Goal: Information Seeking & Learning: Compare options

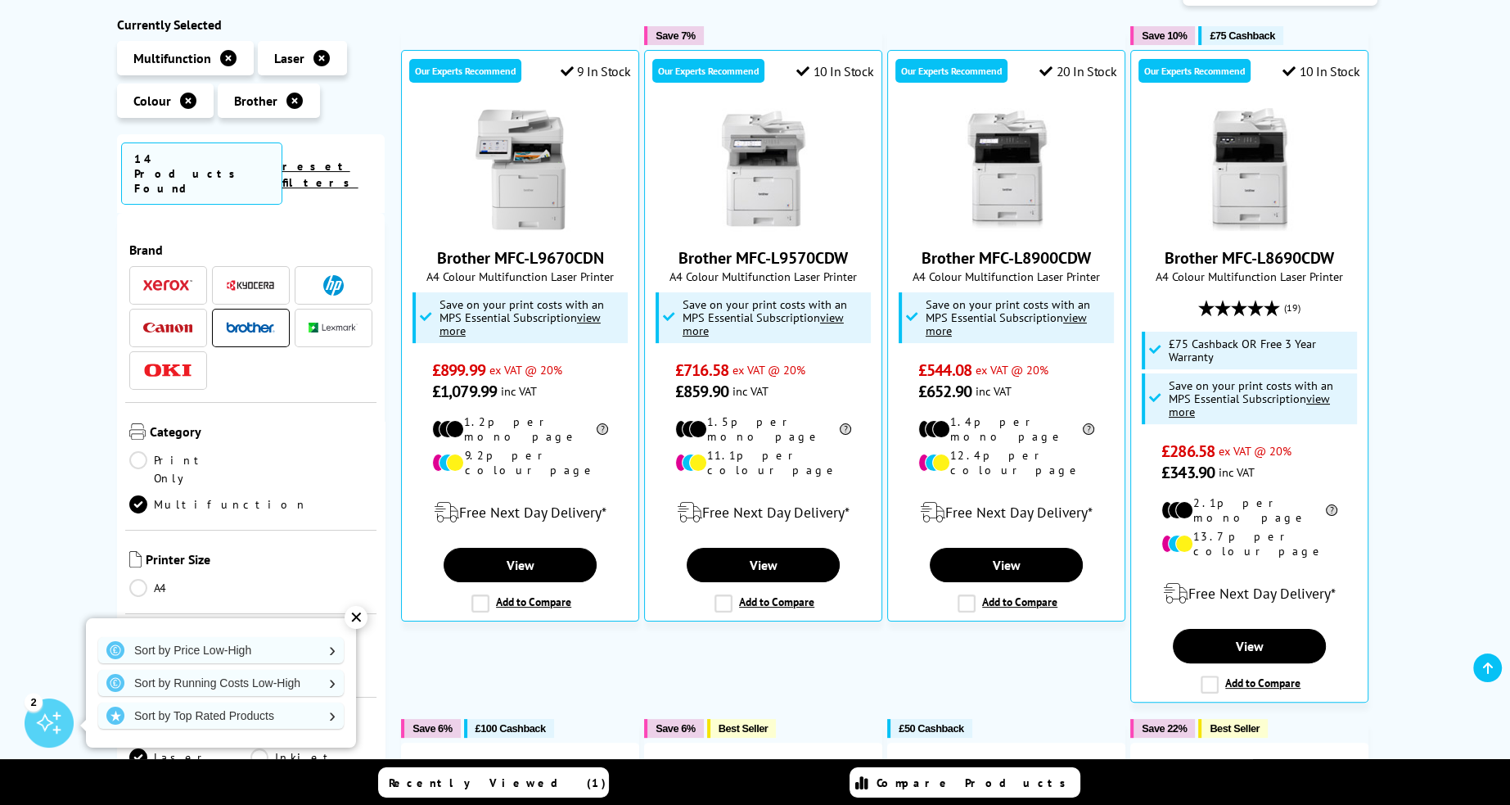
scroll to position [304, 0]
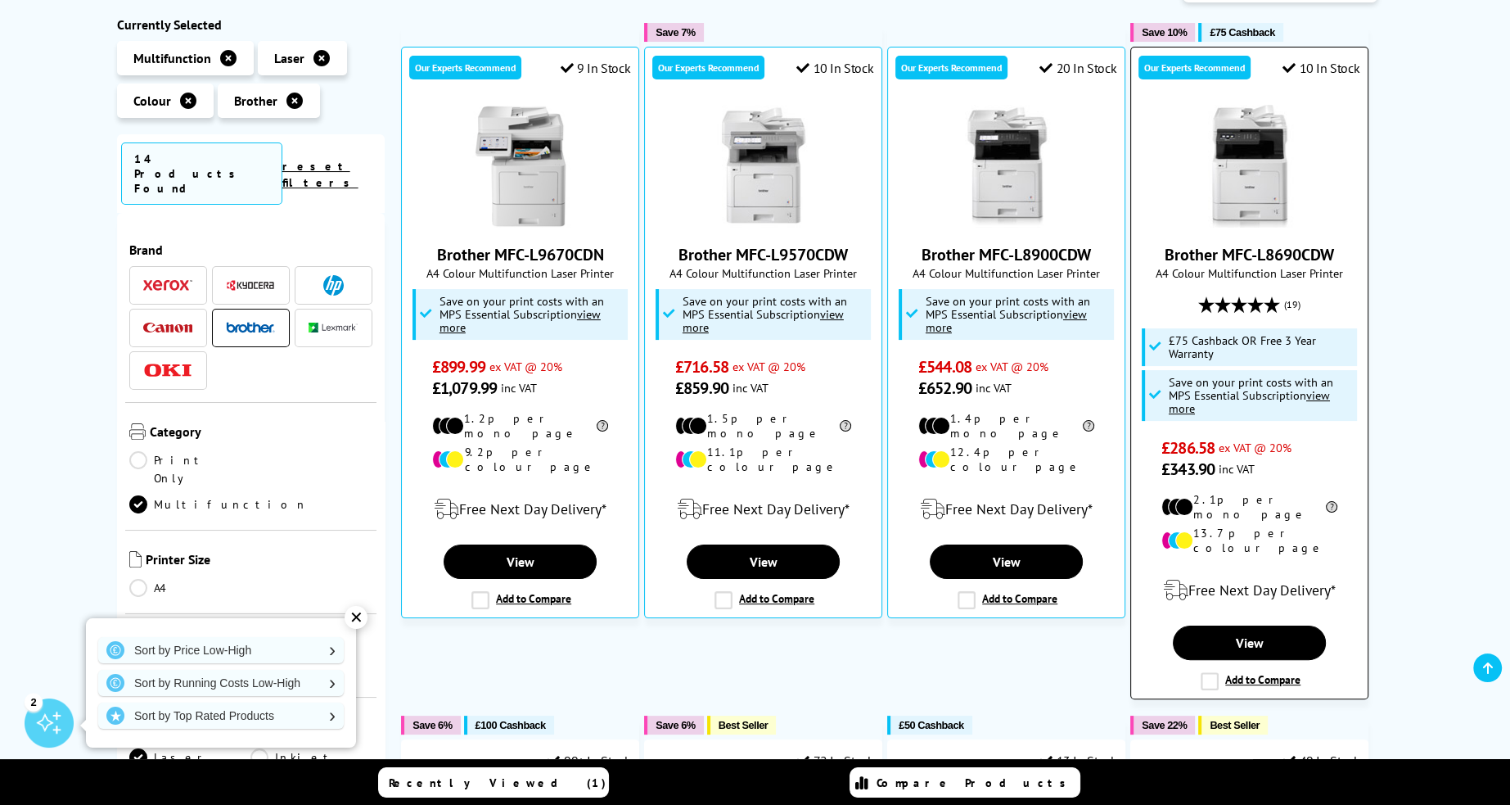
click at [1319, 255] on link "Brother MFC-L8690CDW" at bounding box center [1249, 254] width 169 height 21
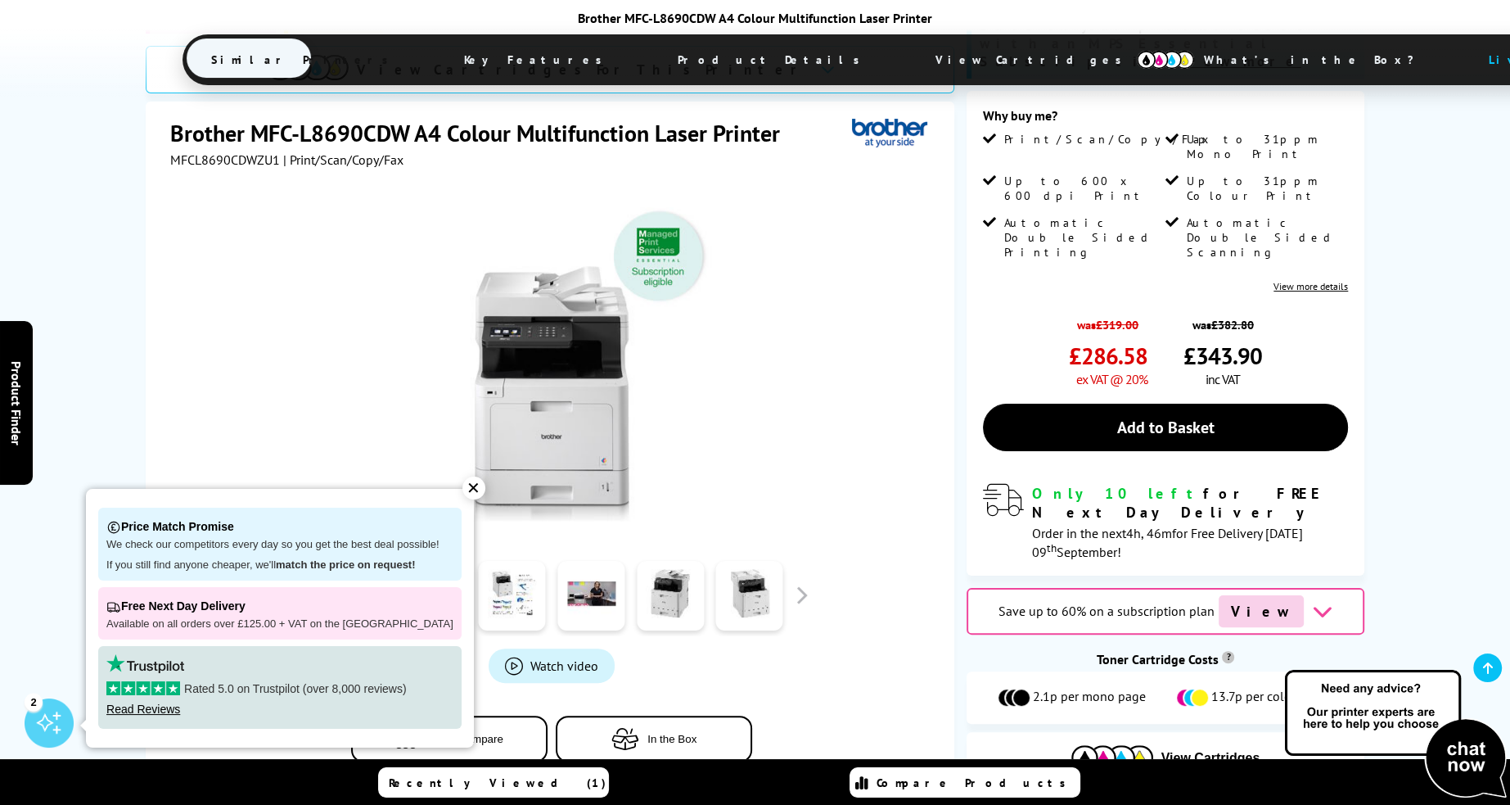
scroll to position [409, 0]
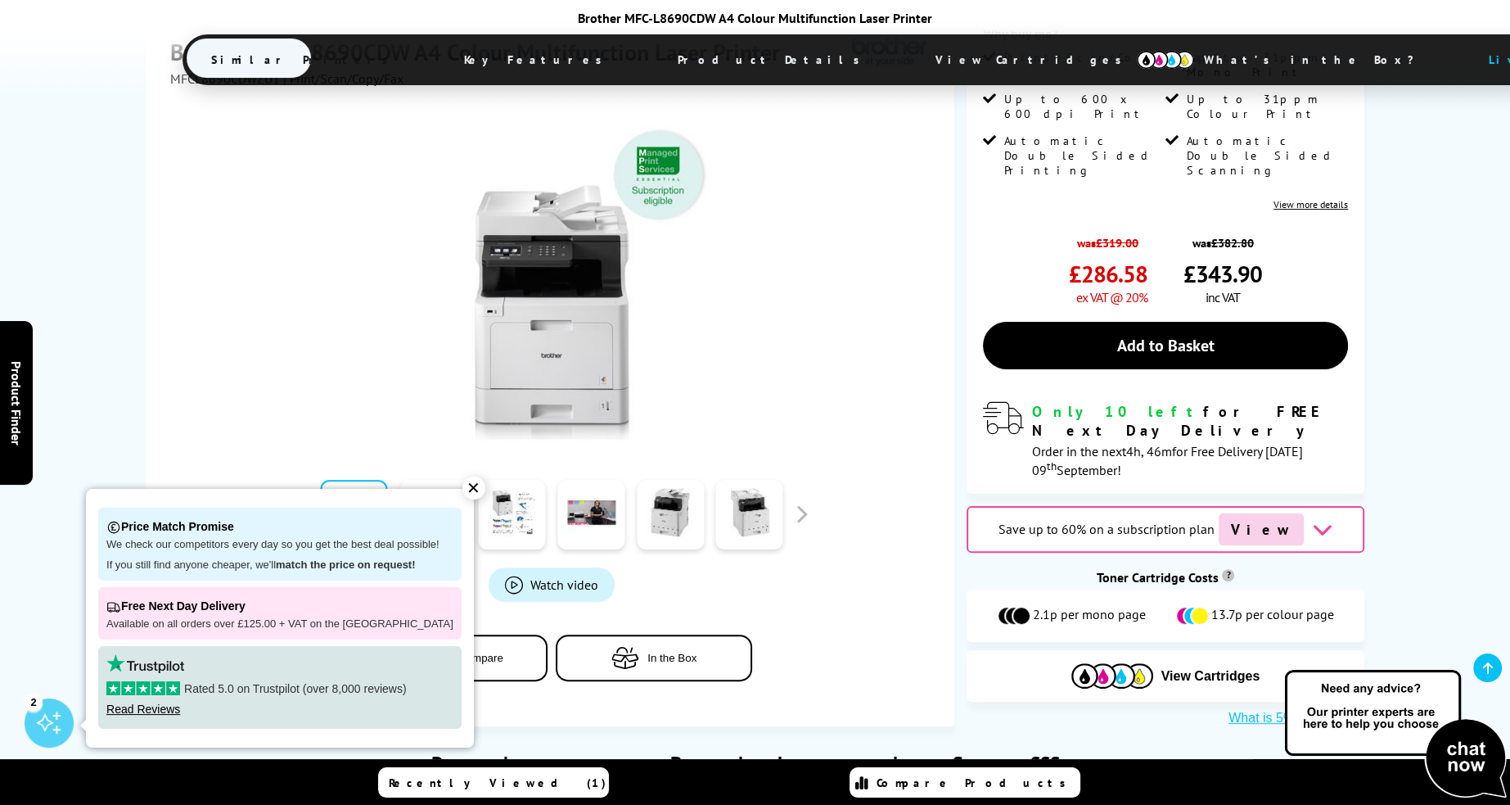
click at [408, 480] on link at bounding box center [432, 515] width 67 height 70
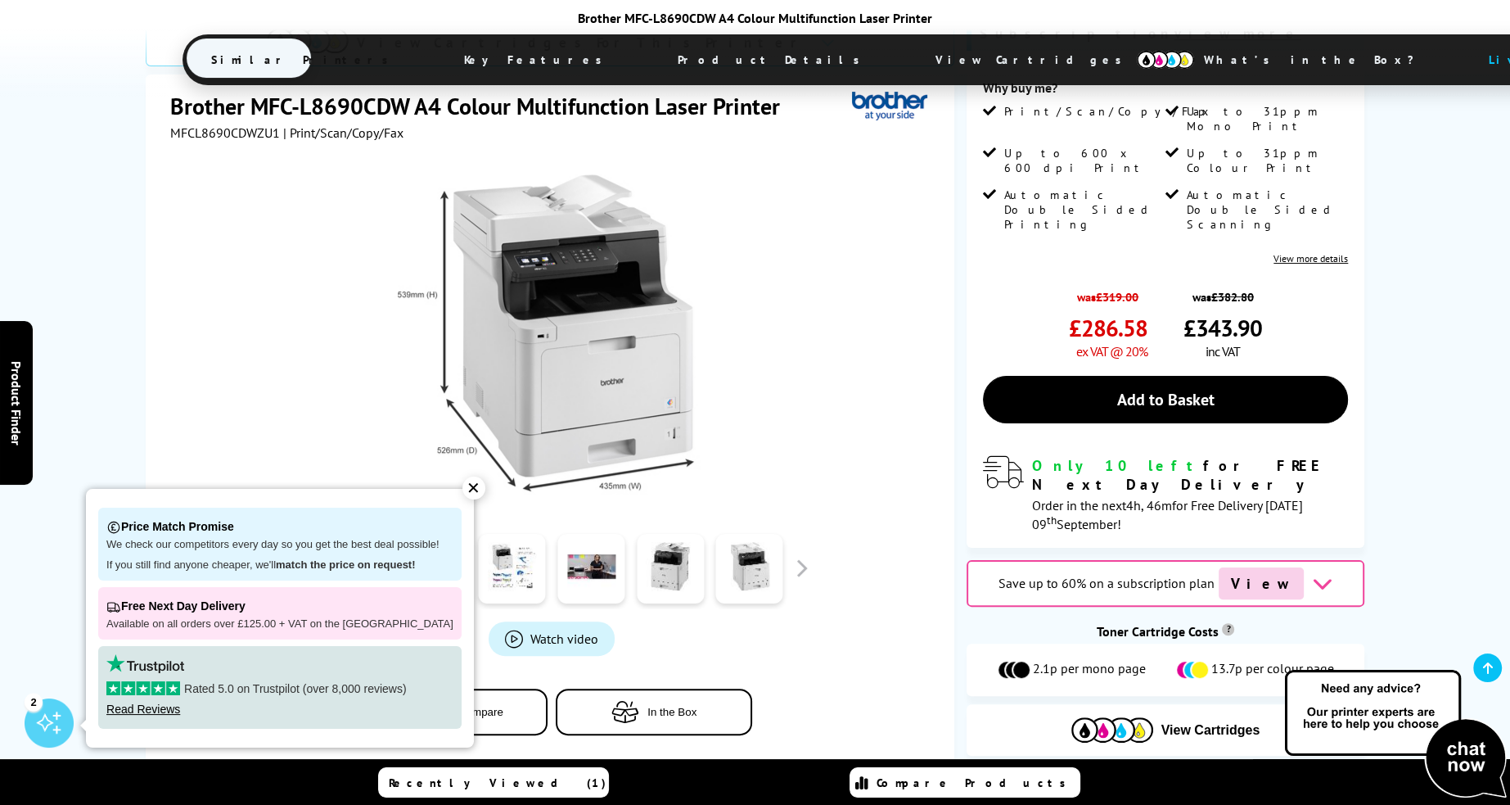
scroll to position [327, 0]
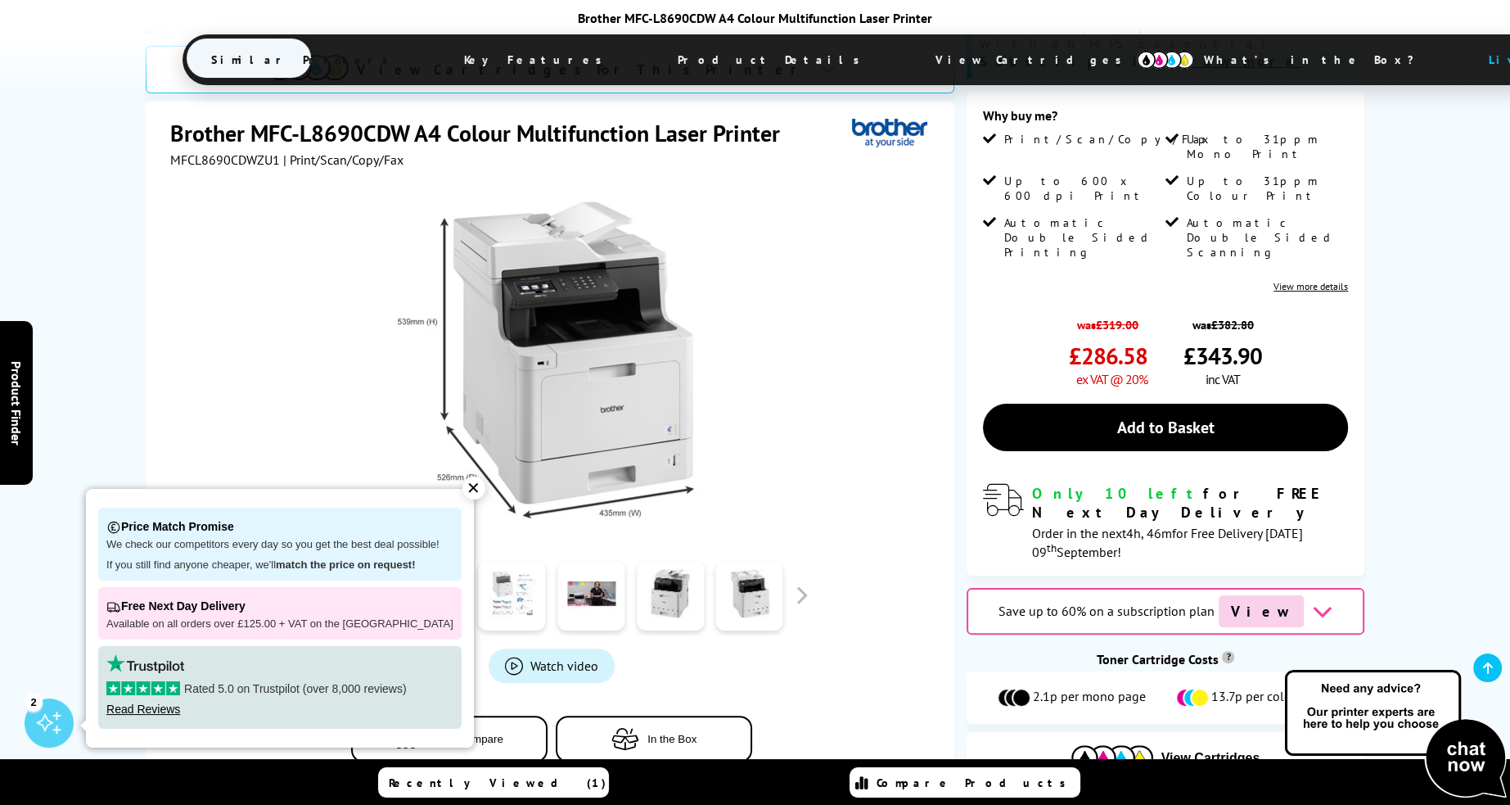
click at [518, 561] on link at bounding box center [512, 596] width 67 height 70
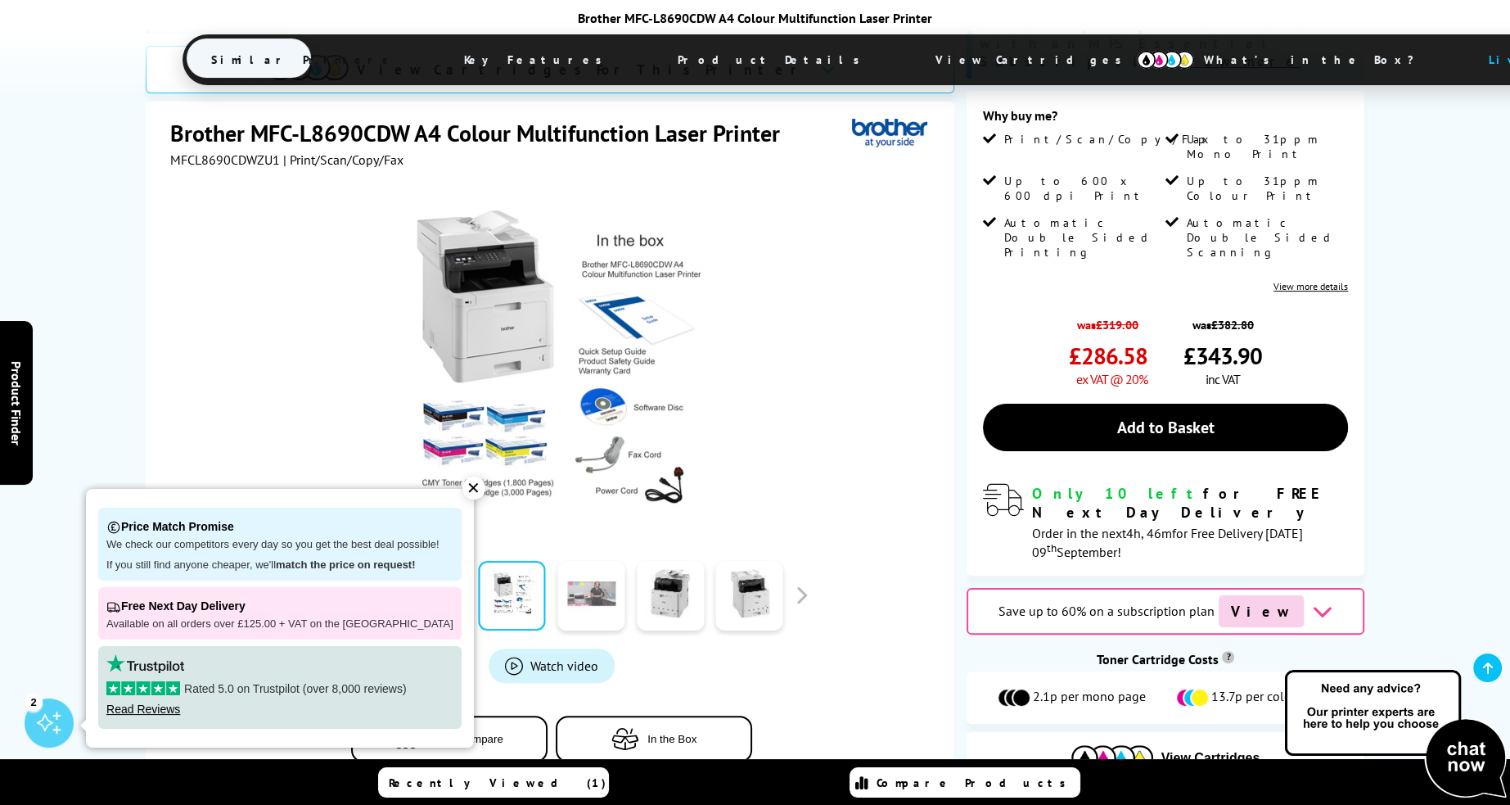
click at [584, 561] on link at bounding box center [590, 596] width 67 height 70
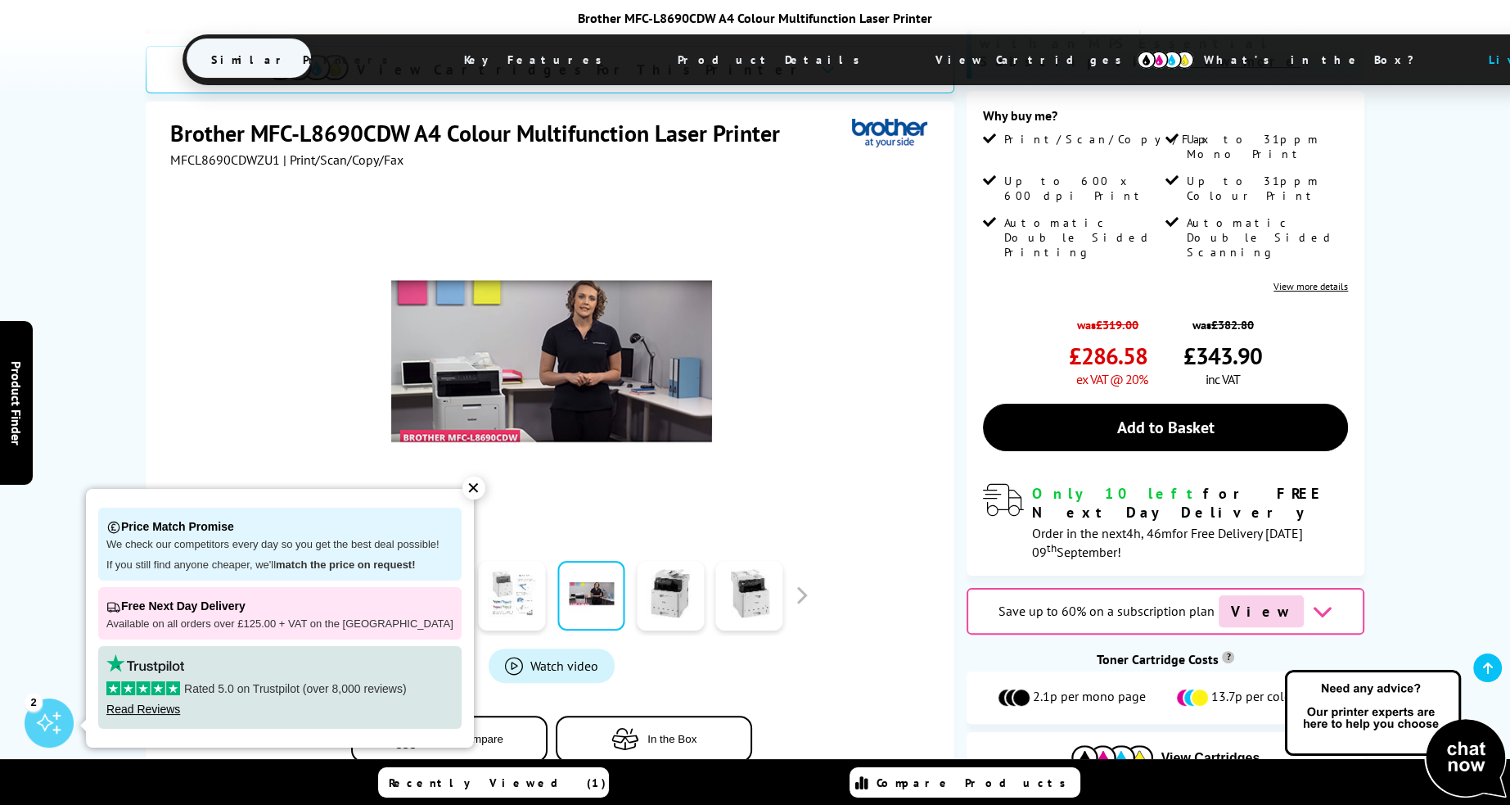
click at [524, 561] on link at bounding box center [512, 596] width 67 height 70
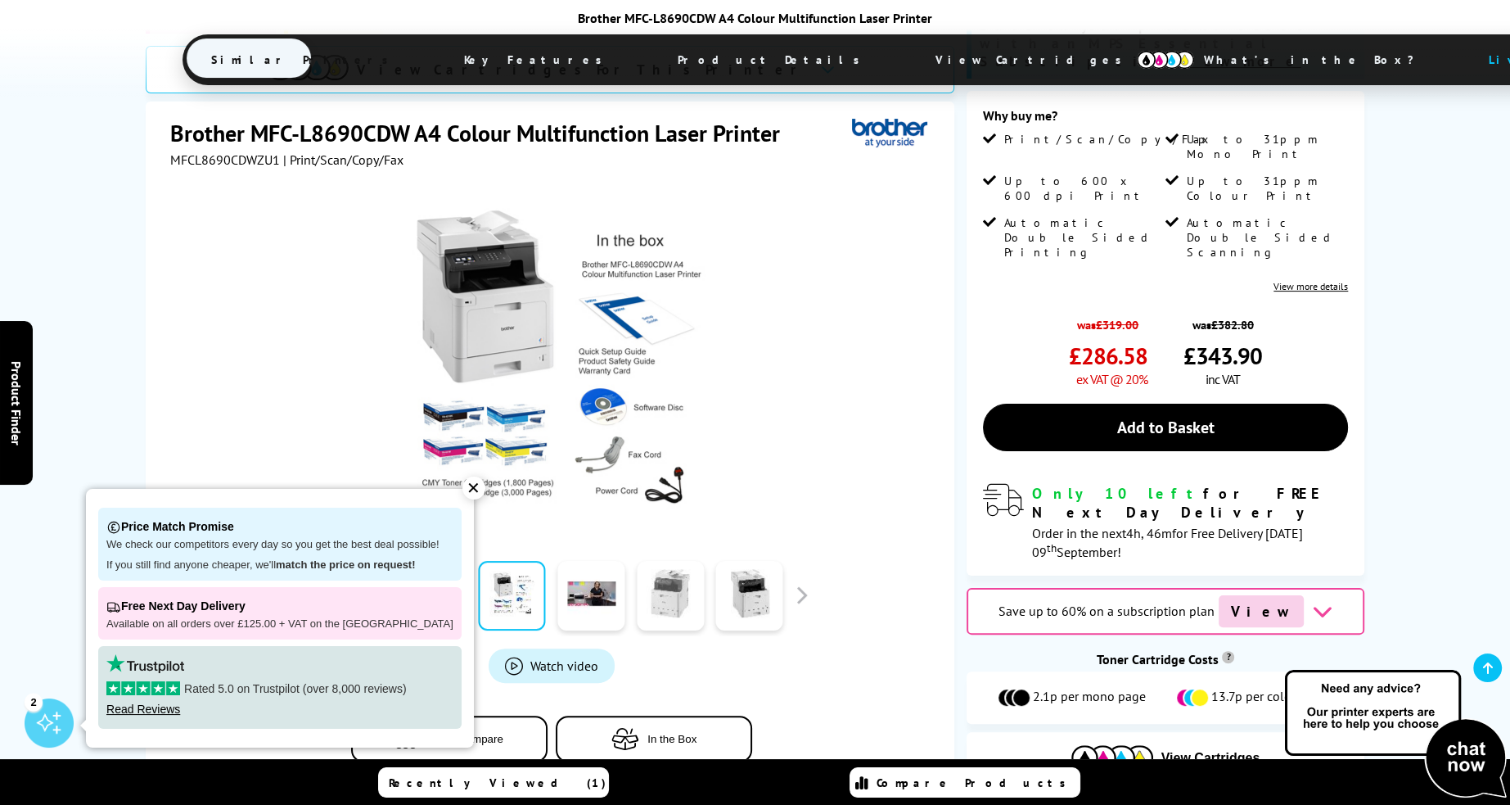
click at [681, 561] on link at bounding box center [670, 596] width 67 height 70
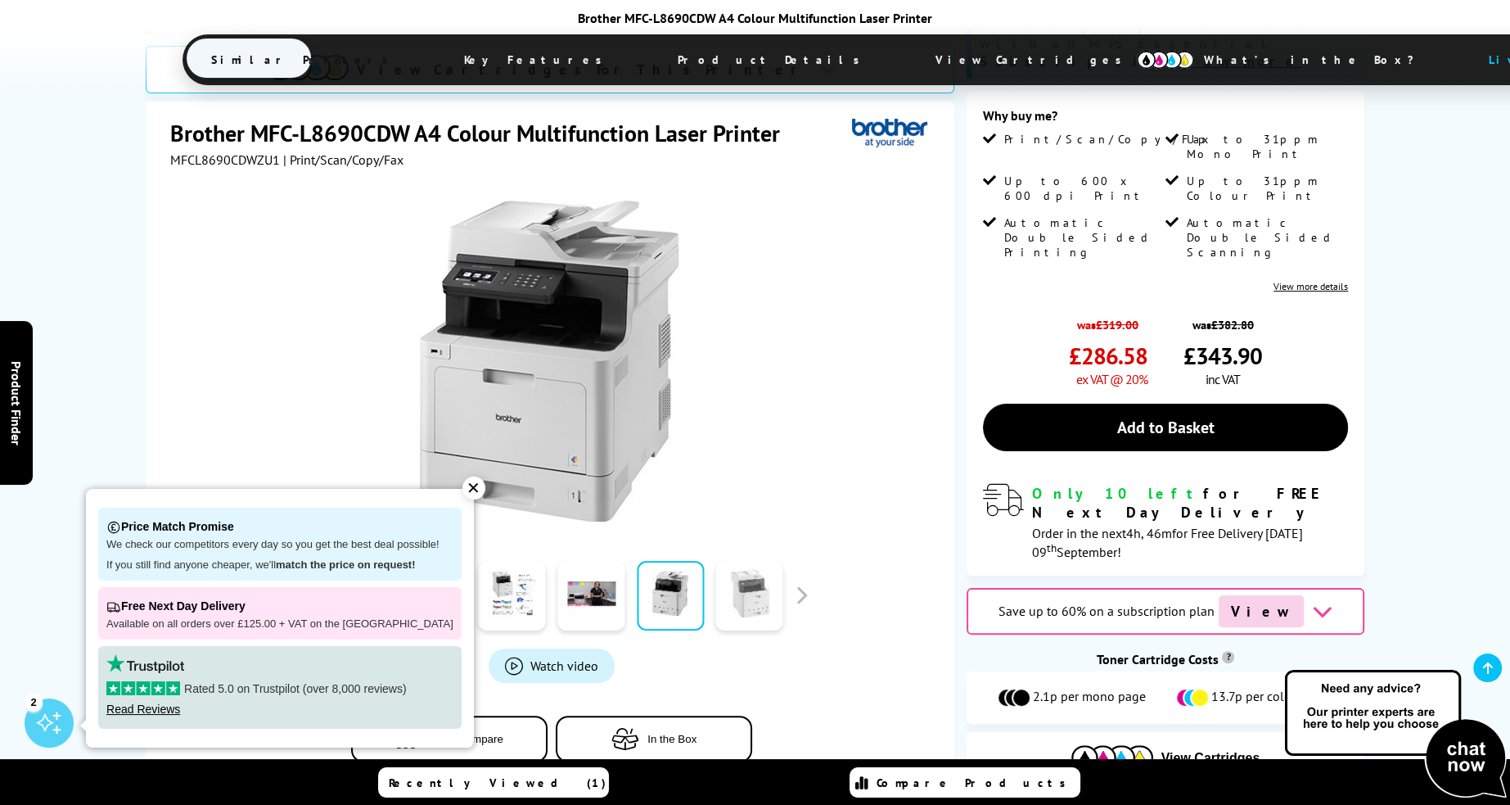
click at [743, 561] on link at bounding box center [749, 596] width 67 height 70
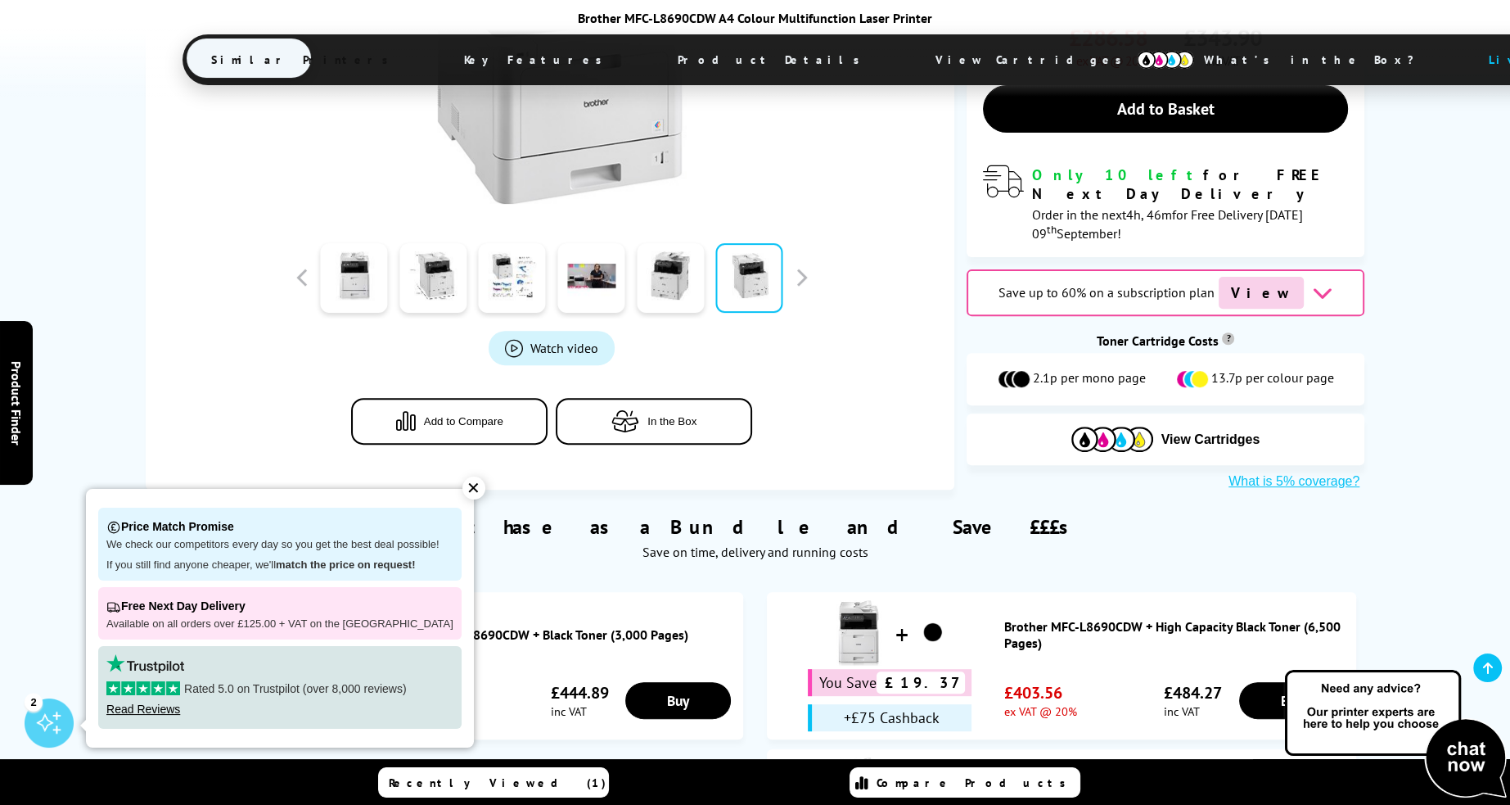
scroll to position [655, 0]
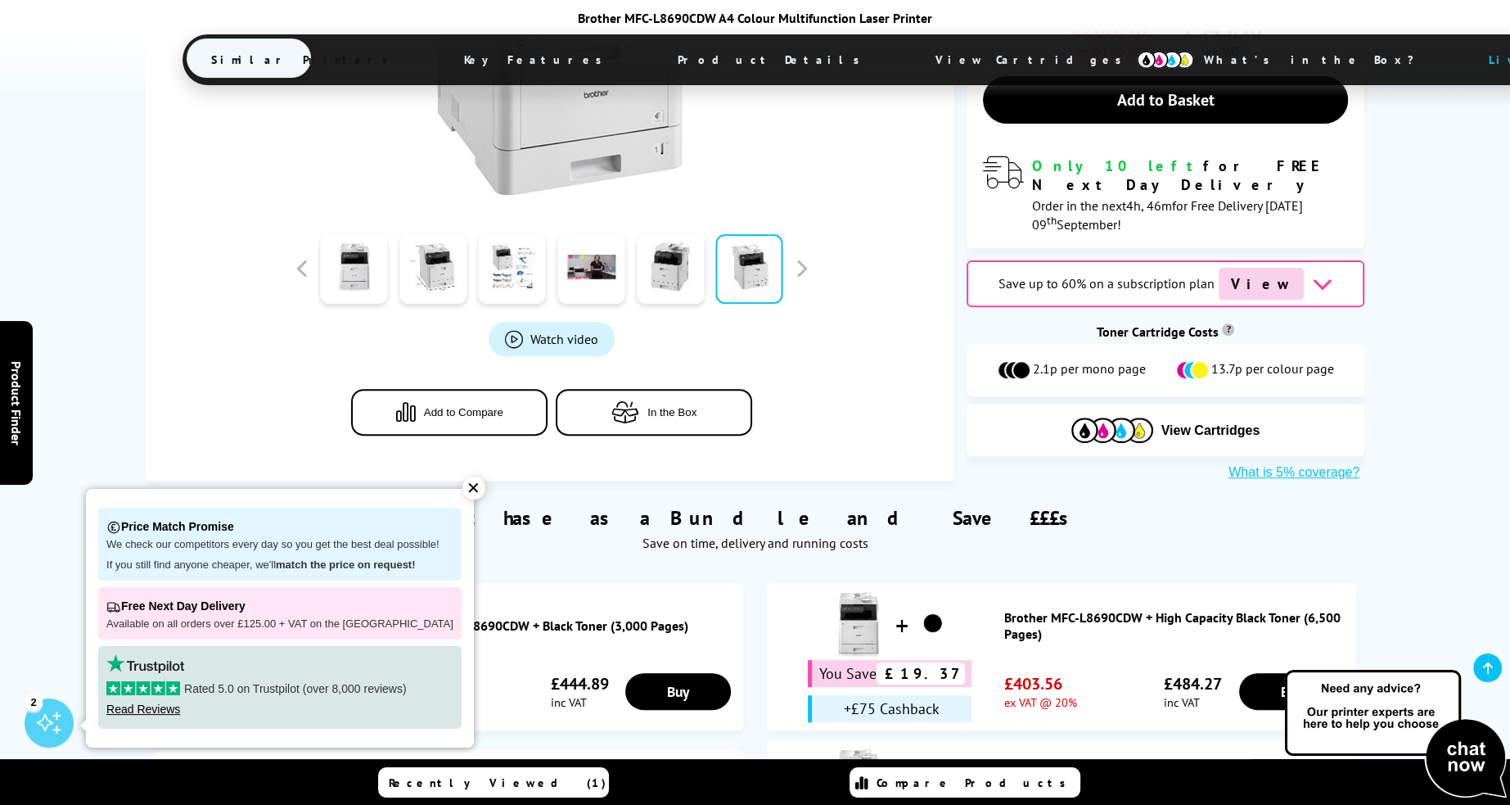
click at [462, 487] on div "✕" at bounding box center [473, 487] width 23 height 23
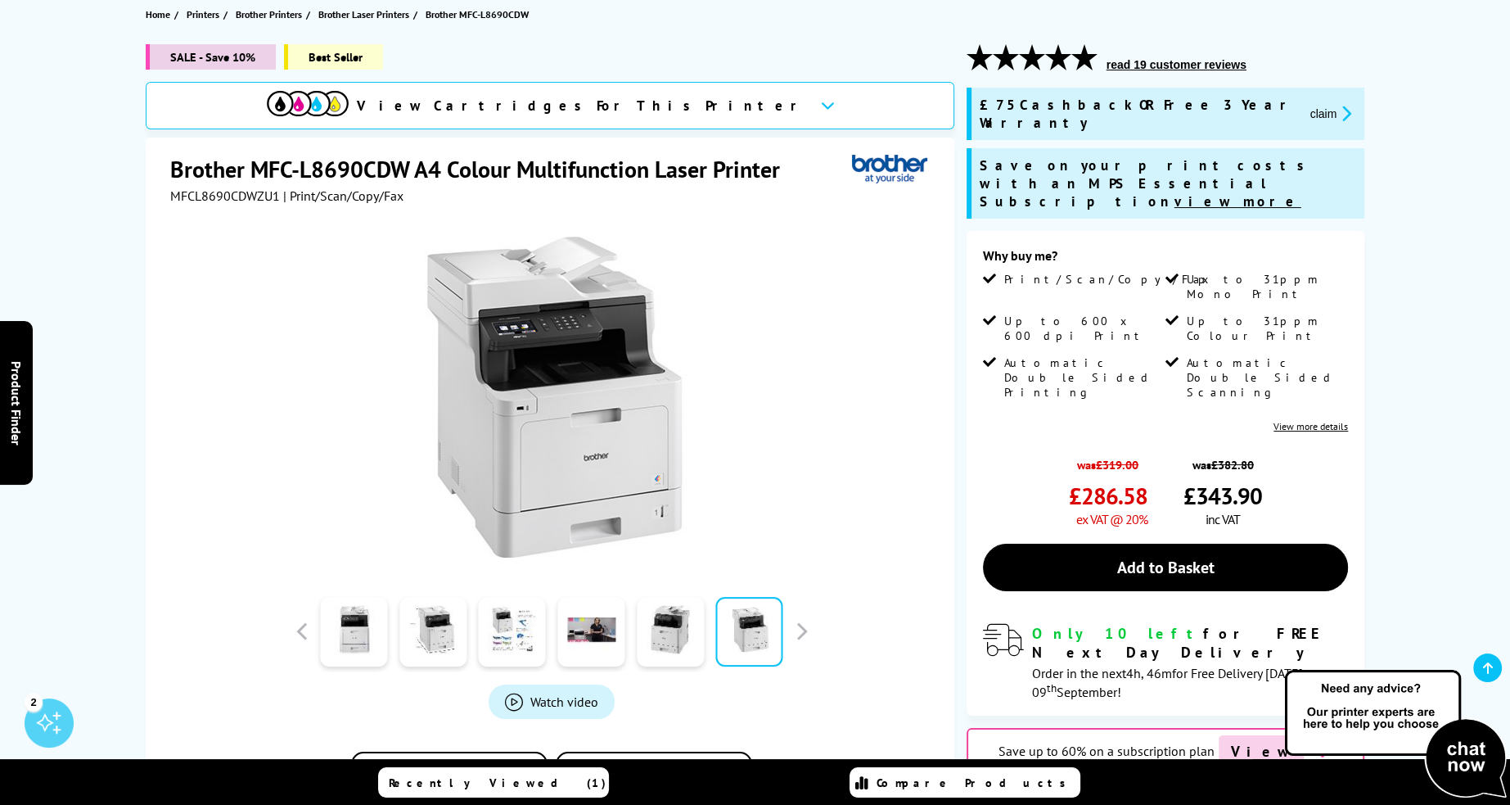
scroll to position [164, 0]
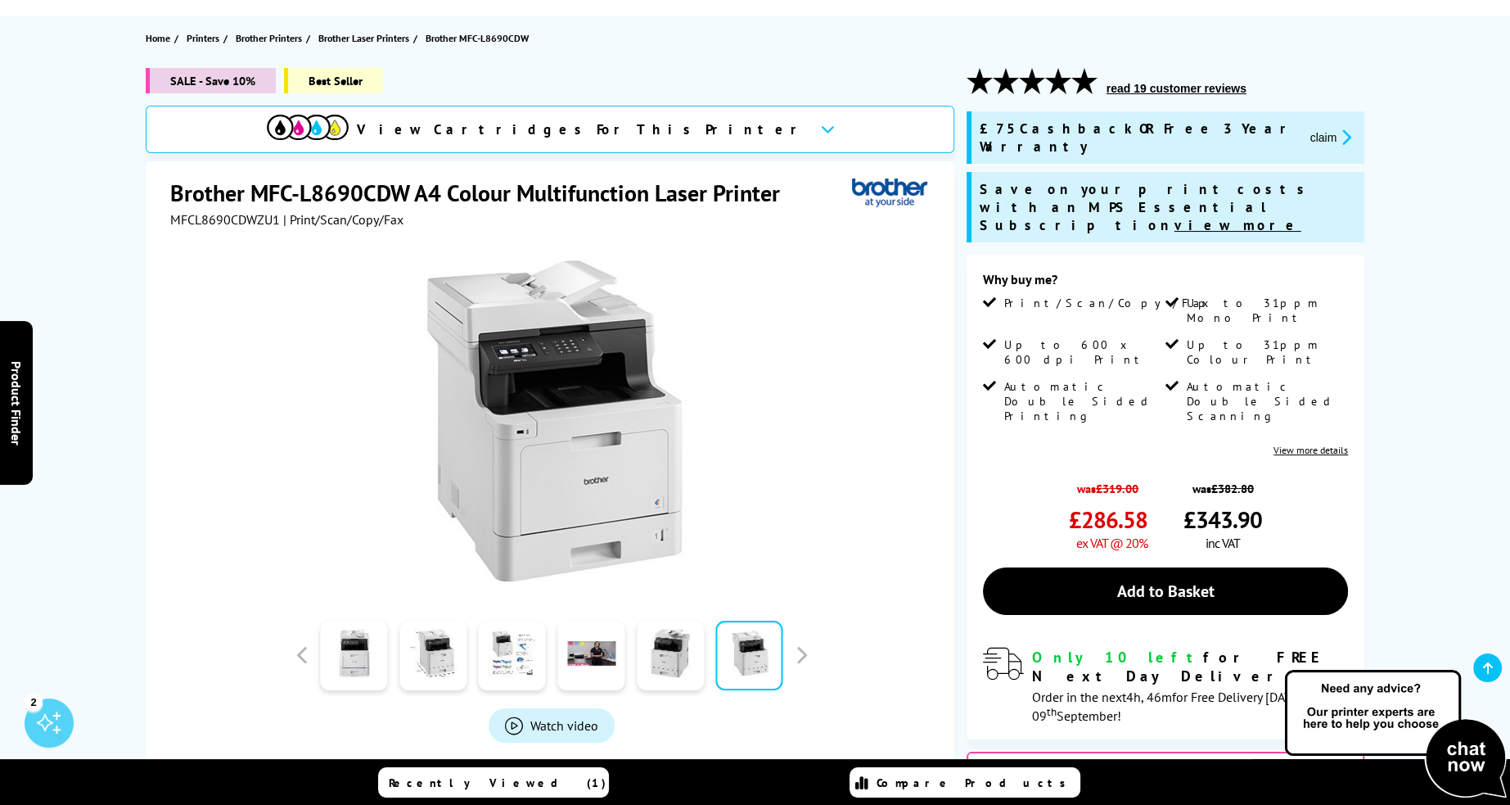
click at [1319, 444] on link "View more details" at bounding box center [1311, 450] width 74 height 12
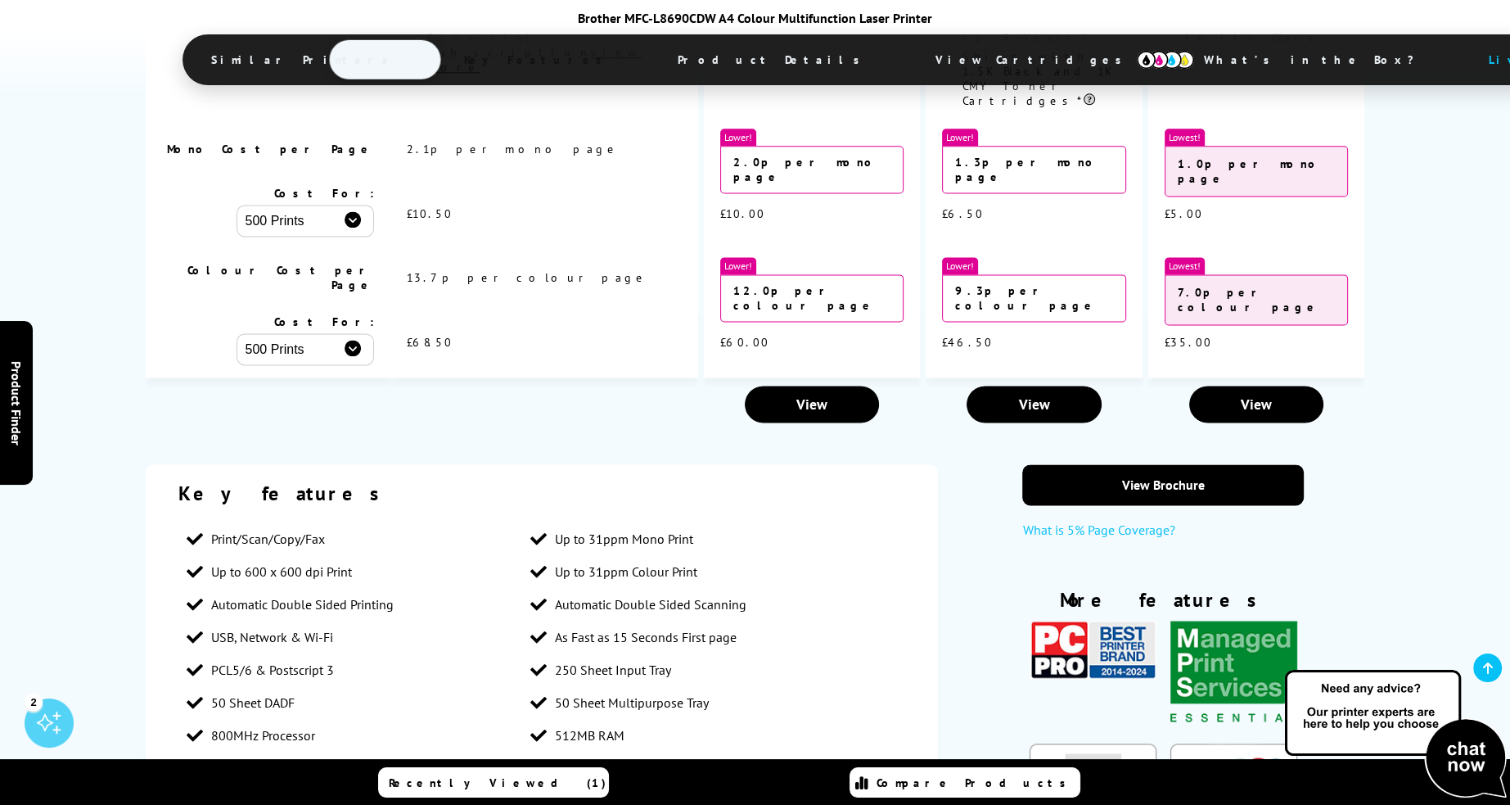
scroll to position [2672, 0]
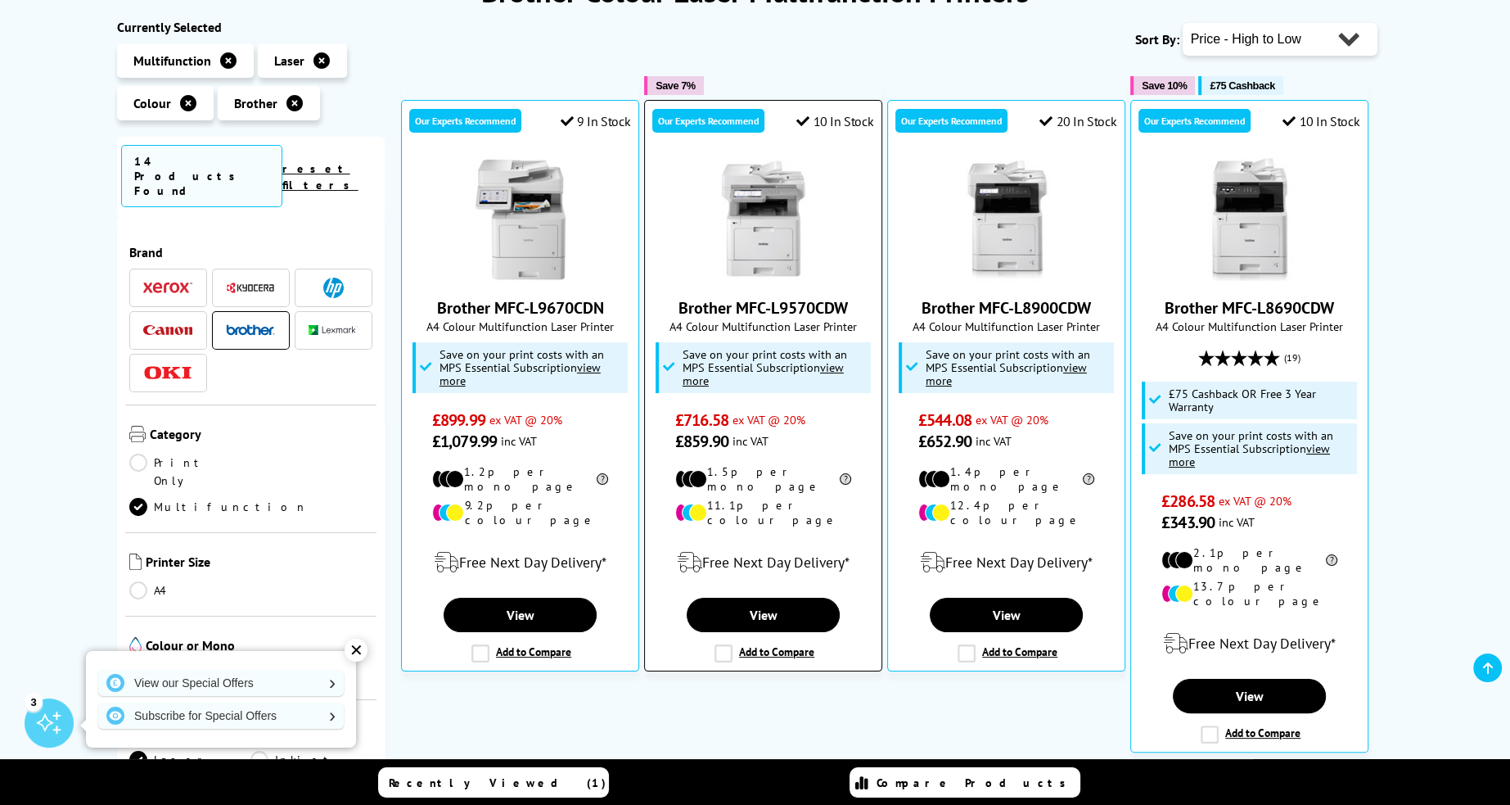
scroll to position [223, 0]
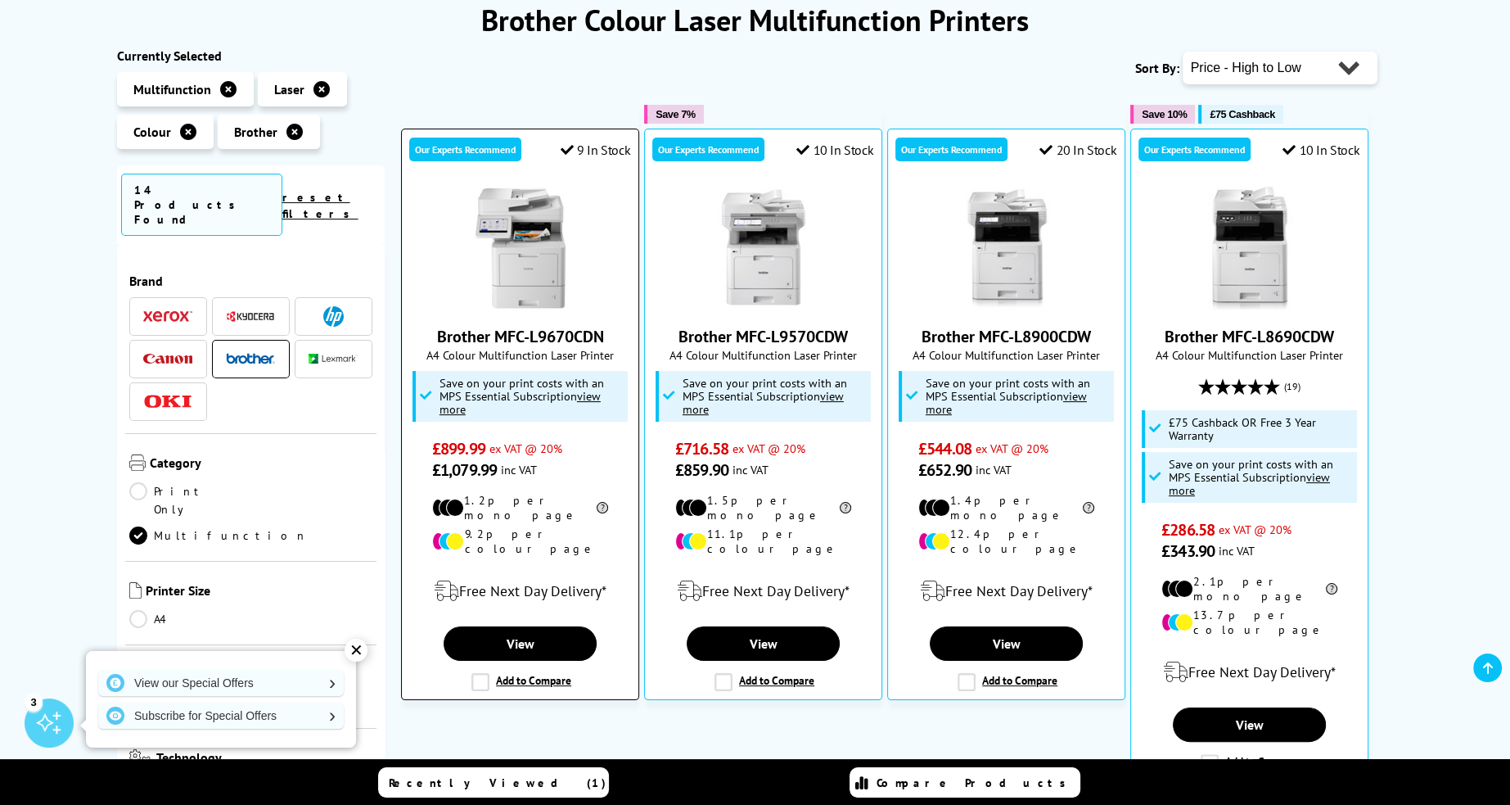
click at [480, 336] on link "Brother MFC-L9670CDN" at bounding box center [520, 336] width 167 height 21
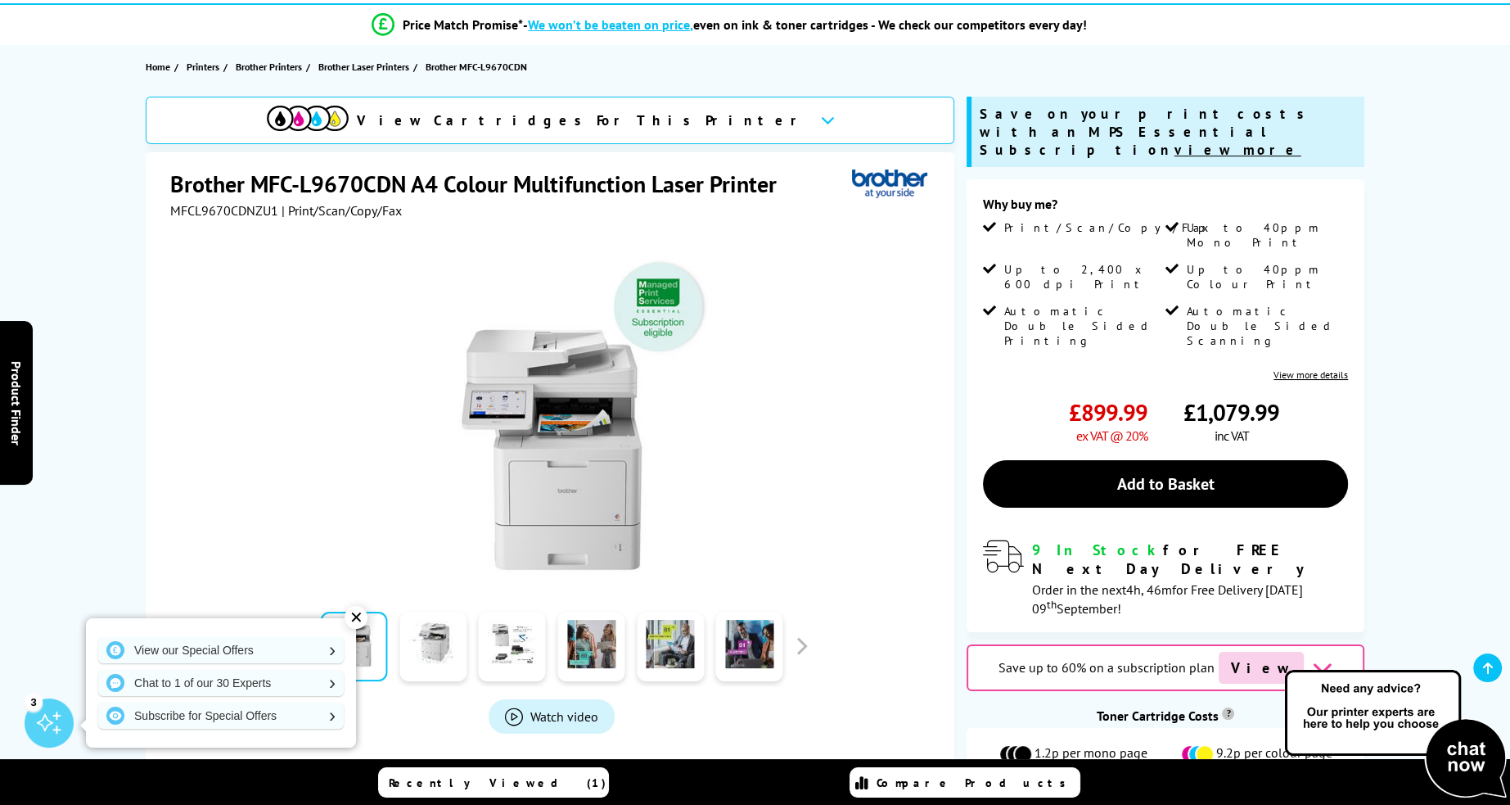
scroll to position [164, 0]
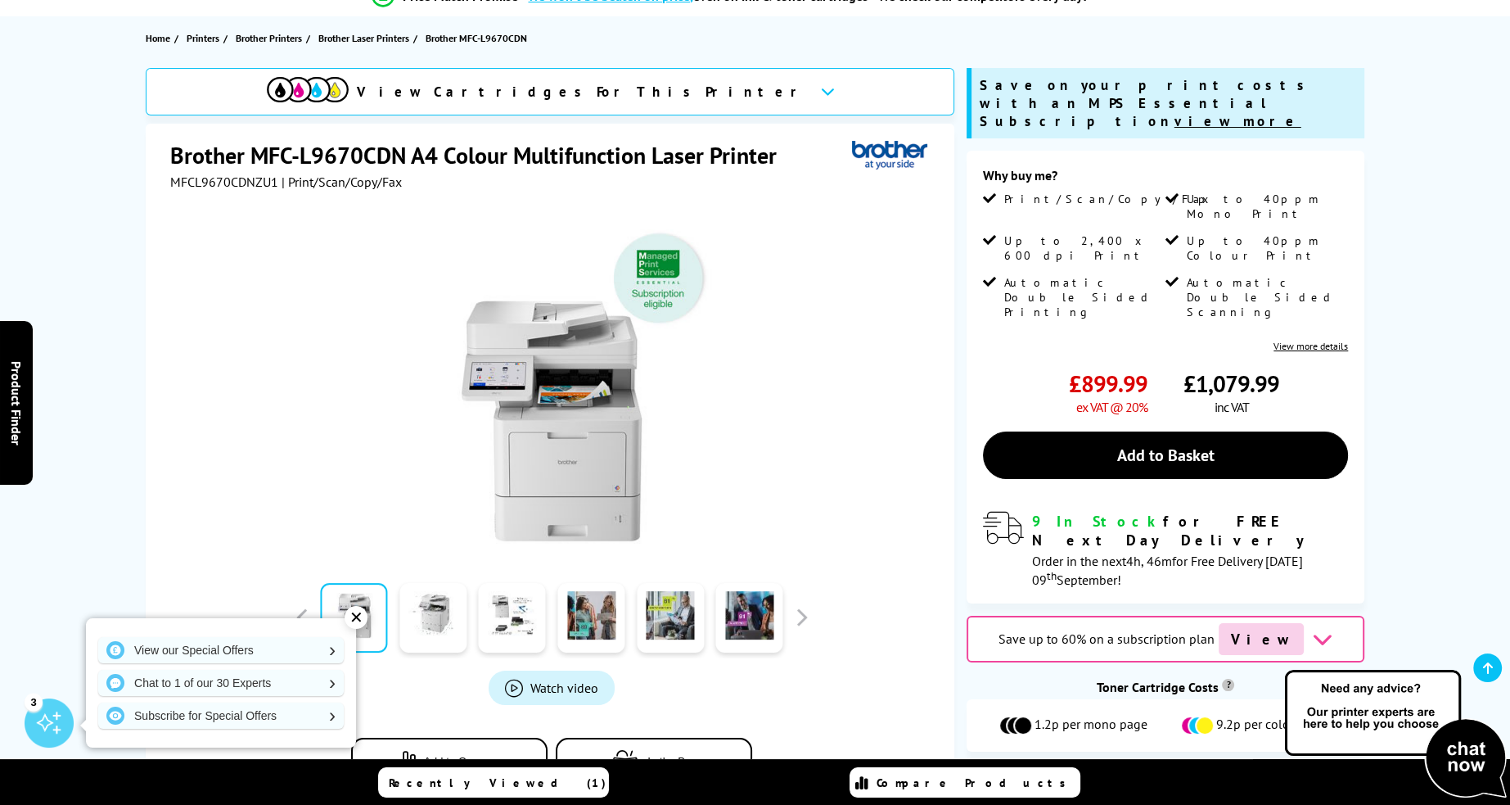
click at [1305, 340] on link "View more details" at bounding box center [1311, 346] width 74 height 12
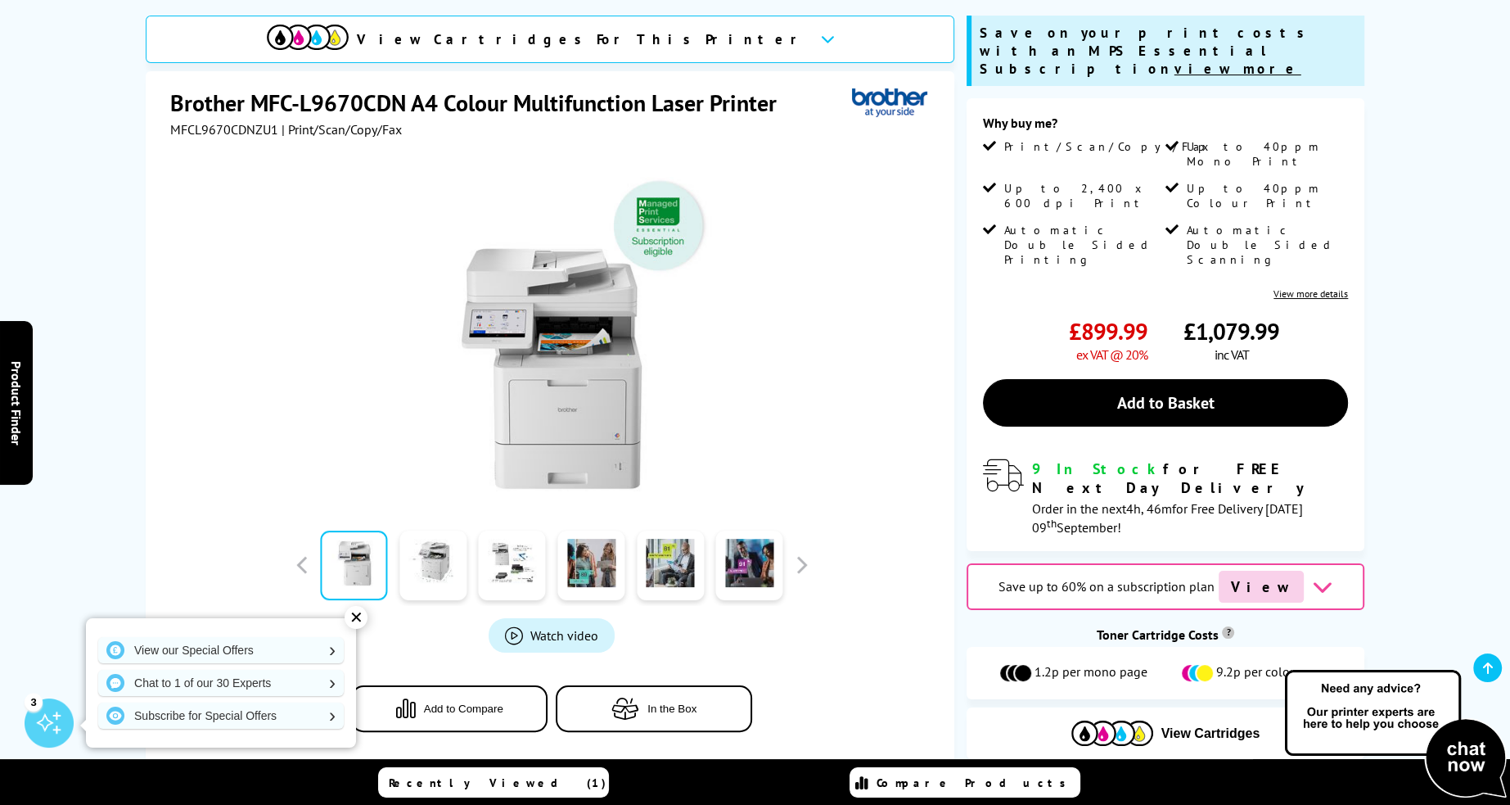
scroll to position [246, 0]
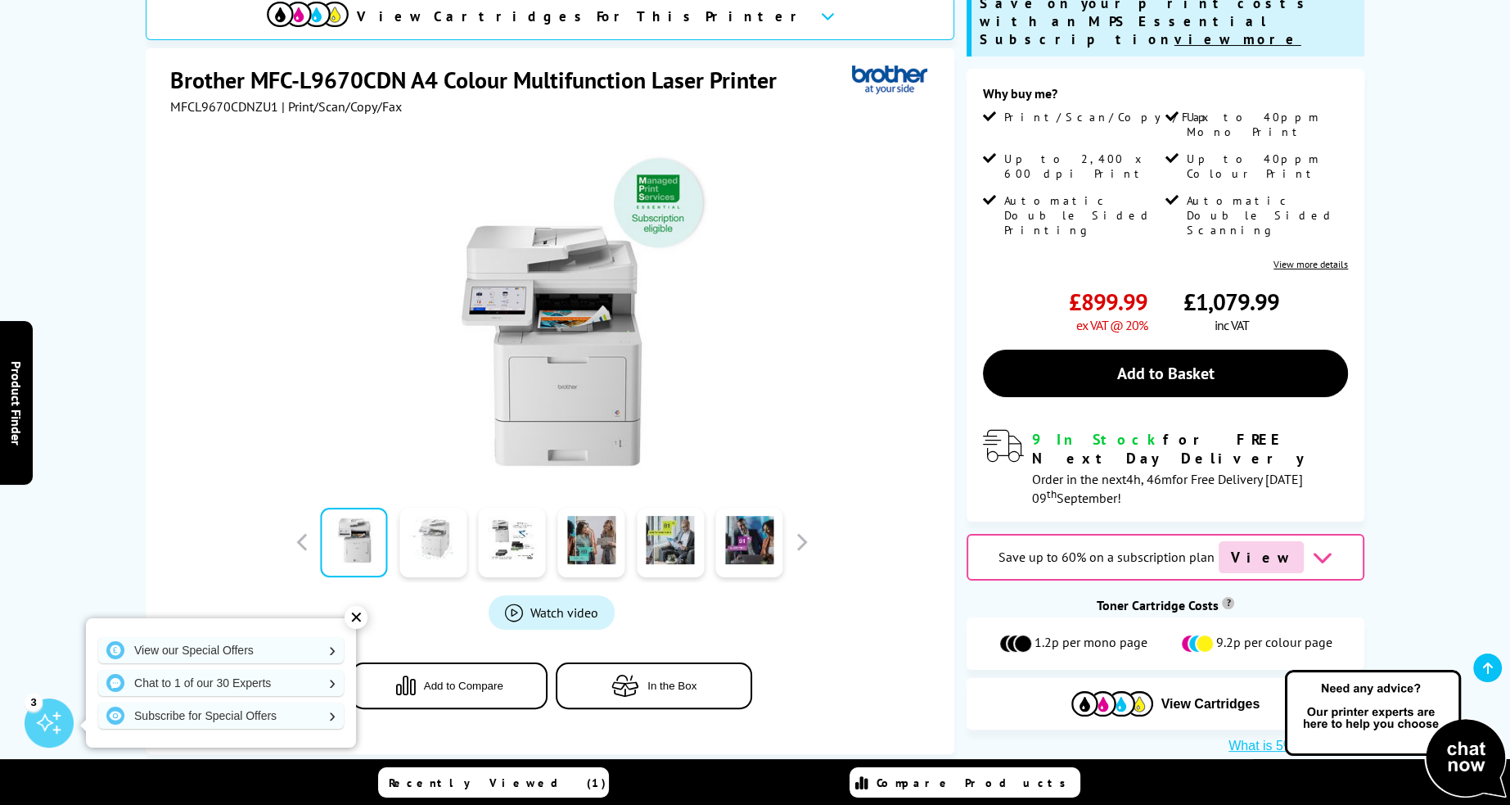
click at [438, 558] on link at bounding box center [432, 542] width 67 height 70
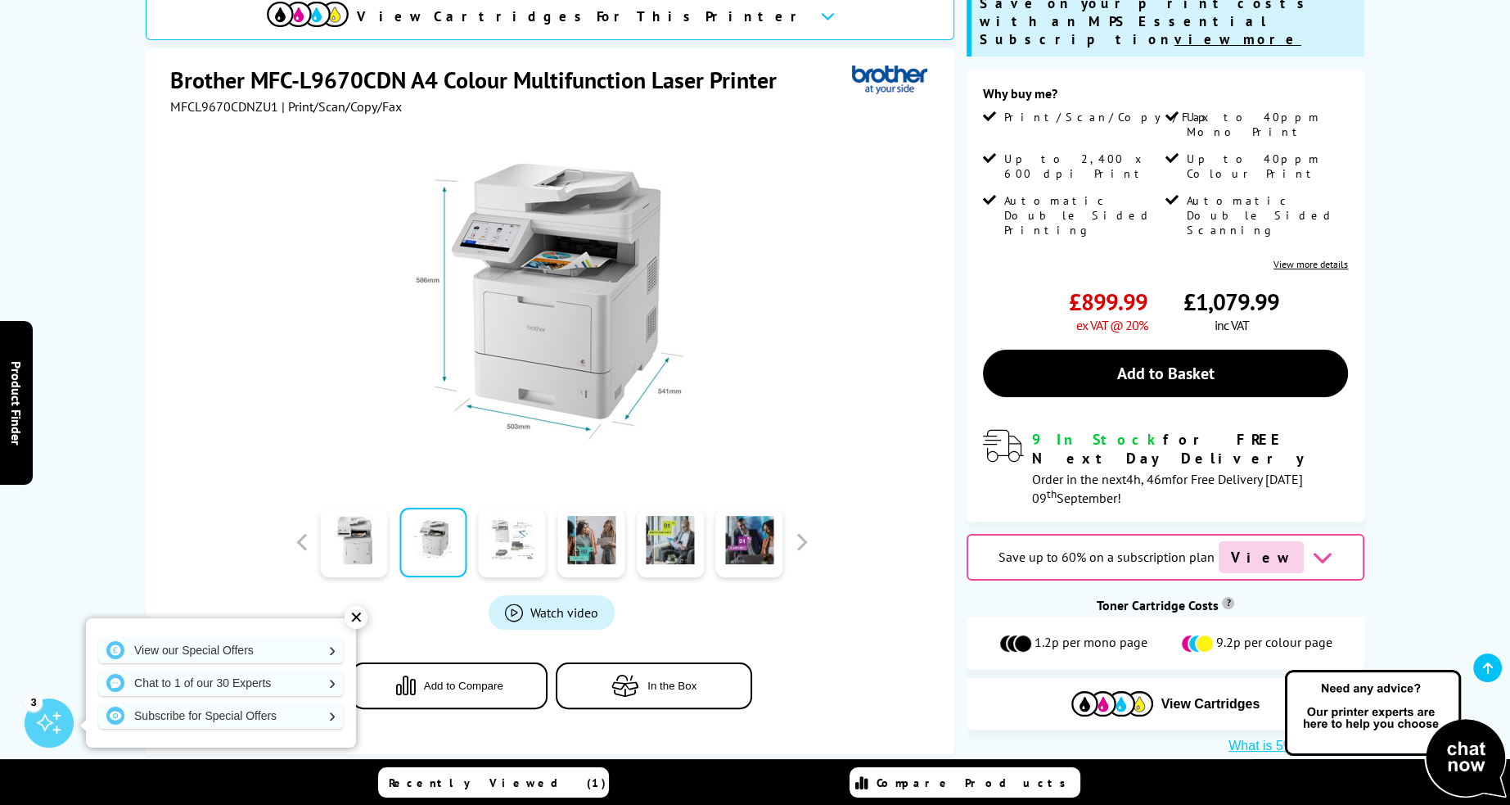
click at [504, 544] on link at bounding box center [512, 542] width 67 height 70
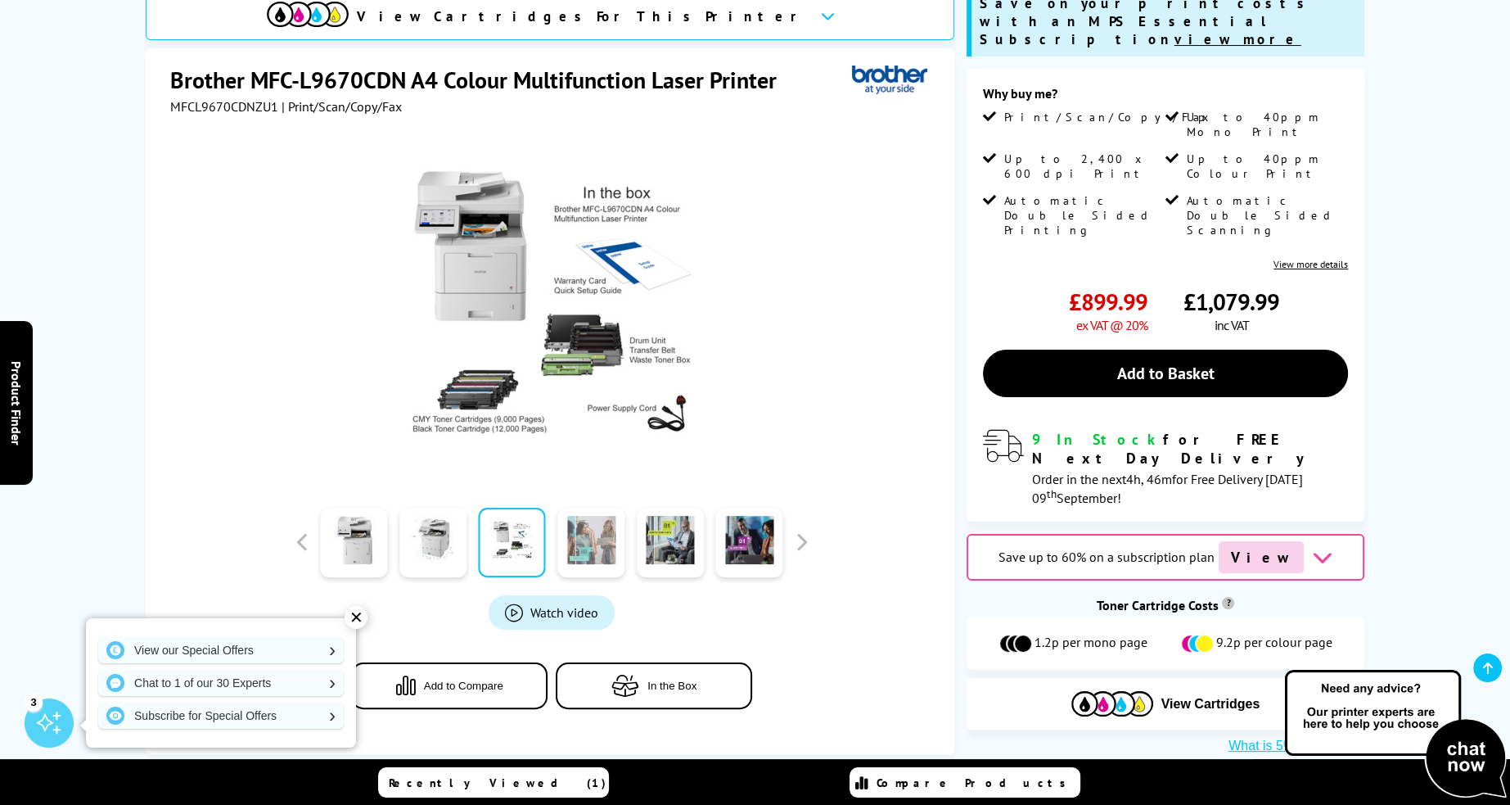
click at [584, 544] on link at bounding box center [590, 542] width 67 height 70
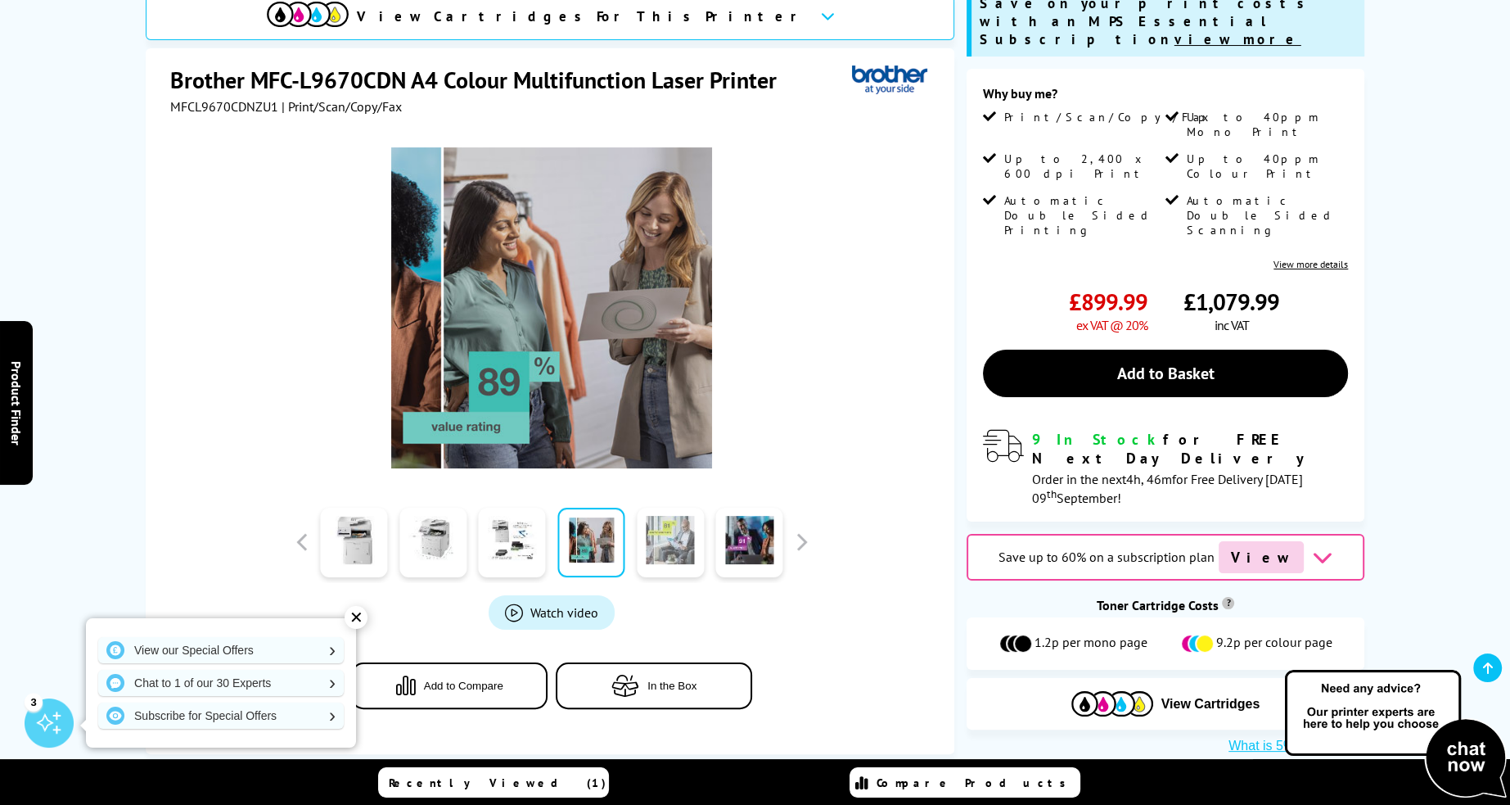
click at [658, 547] on link at bounding box center [670, 542] width 67 height 70
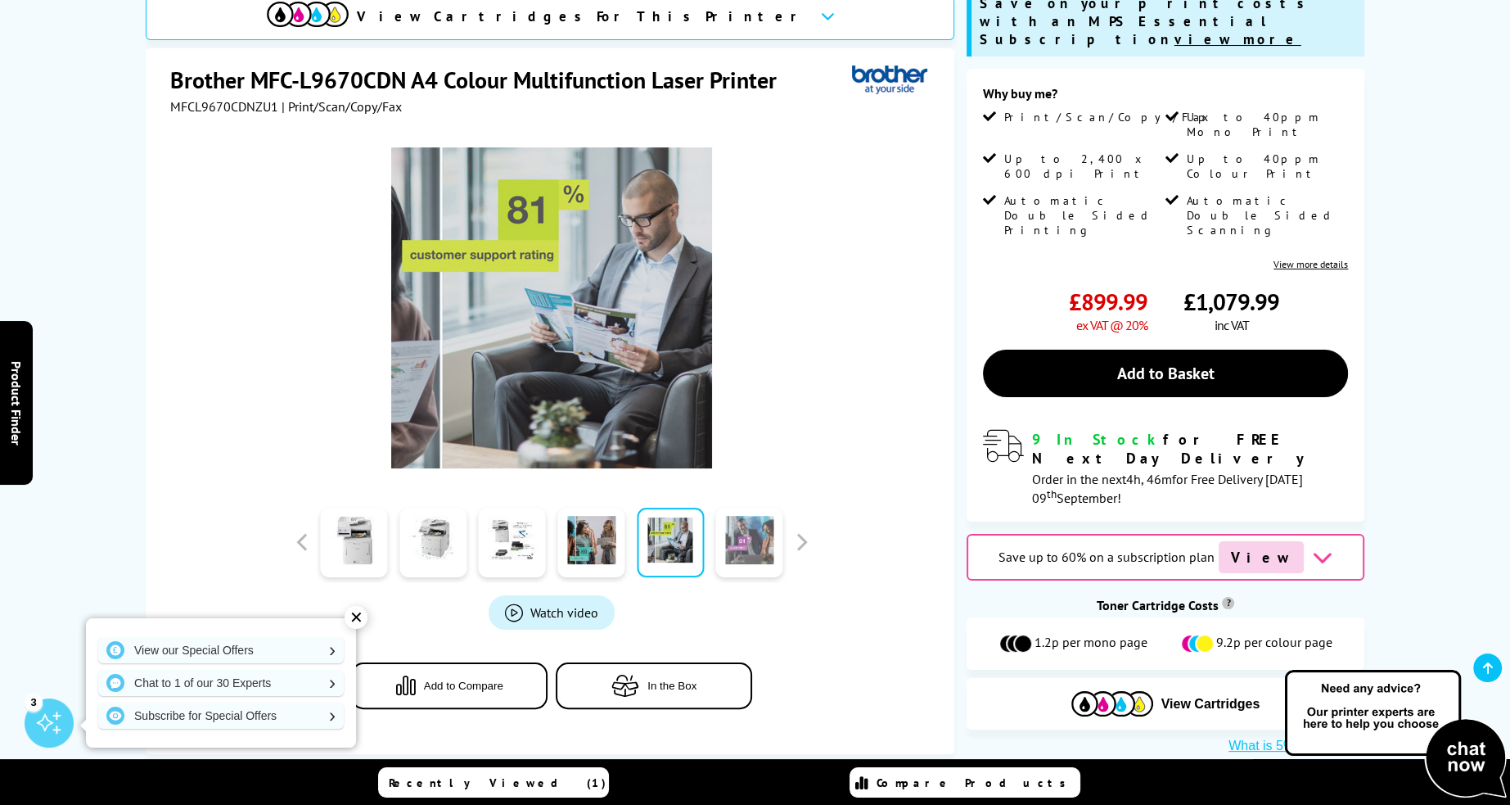
click at [739, 547] on link at bounding box center [749, 542] width 67 height 70
